Goal: Find contact information: Find contact information

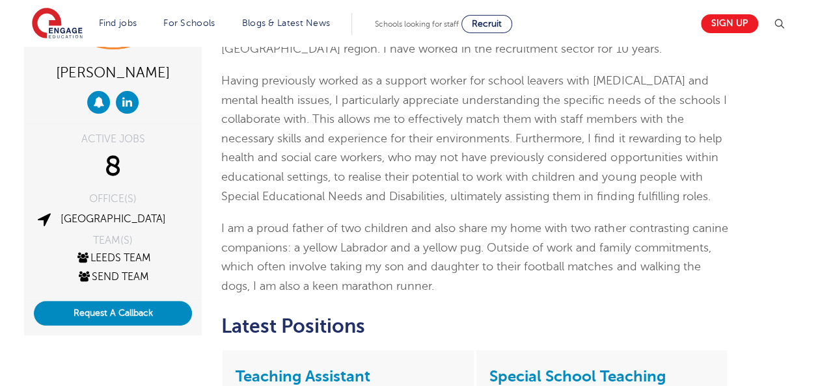
scroll to position [152, 0]
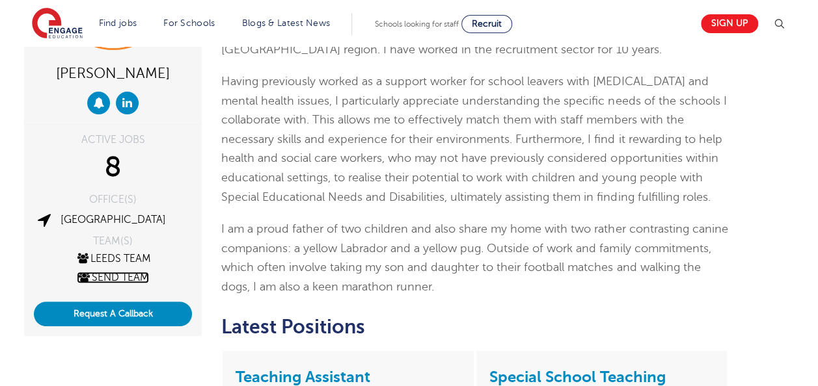
click at [113, 274] on link "SEND Team" at bounding box center [113, 278] width 72 height 12
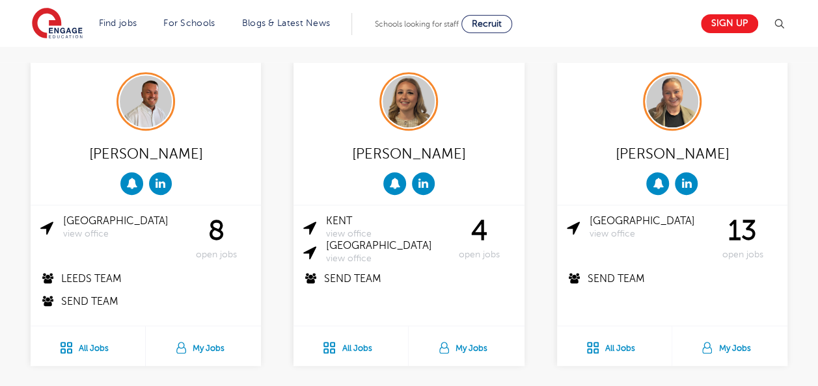
scroll to position [423, 0]
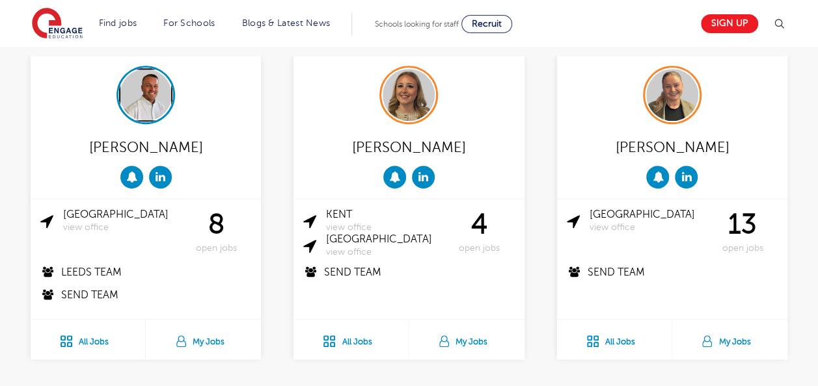
click at [156, 69] on img at bounding box center [146, 95] width 52 height 52
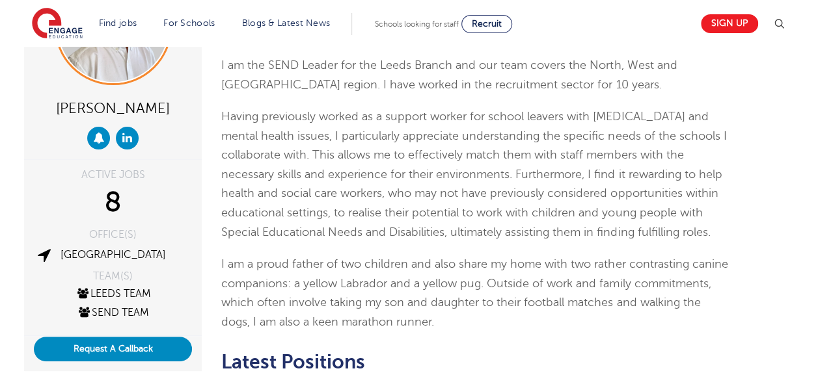
scroll to position [47, 0]
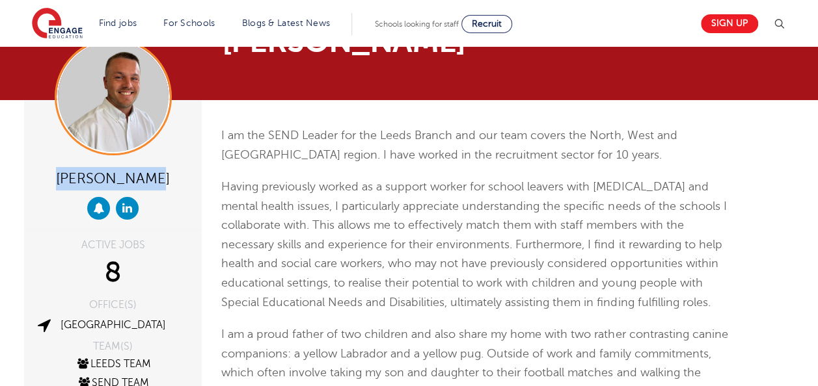
drag, startPoint x: 166, startPoint y: 176, endPoint x: 46, endPoint y: 178, distance: 120.4
click at [46, 178] on div "[PERSON_NAME]" at bounding box center [113, 177] width 158 height 25
copy div "[PERSON_NAME]"
